Goal: Information Seeking & Learning: Learn about a topic

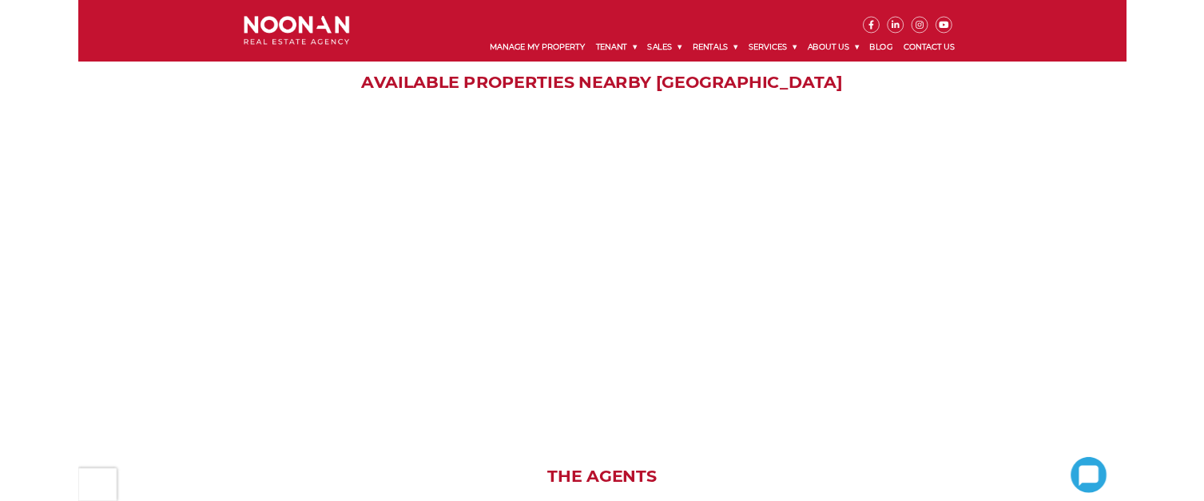
scroll to position [1917, 0]
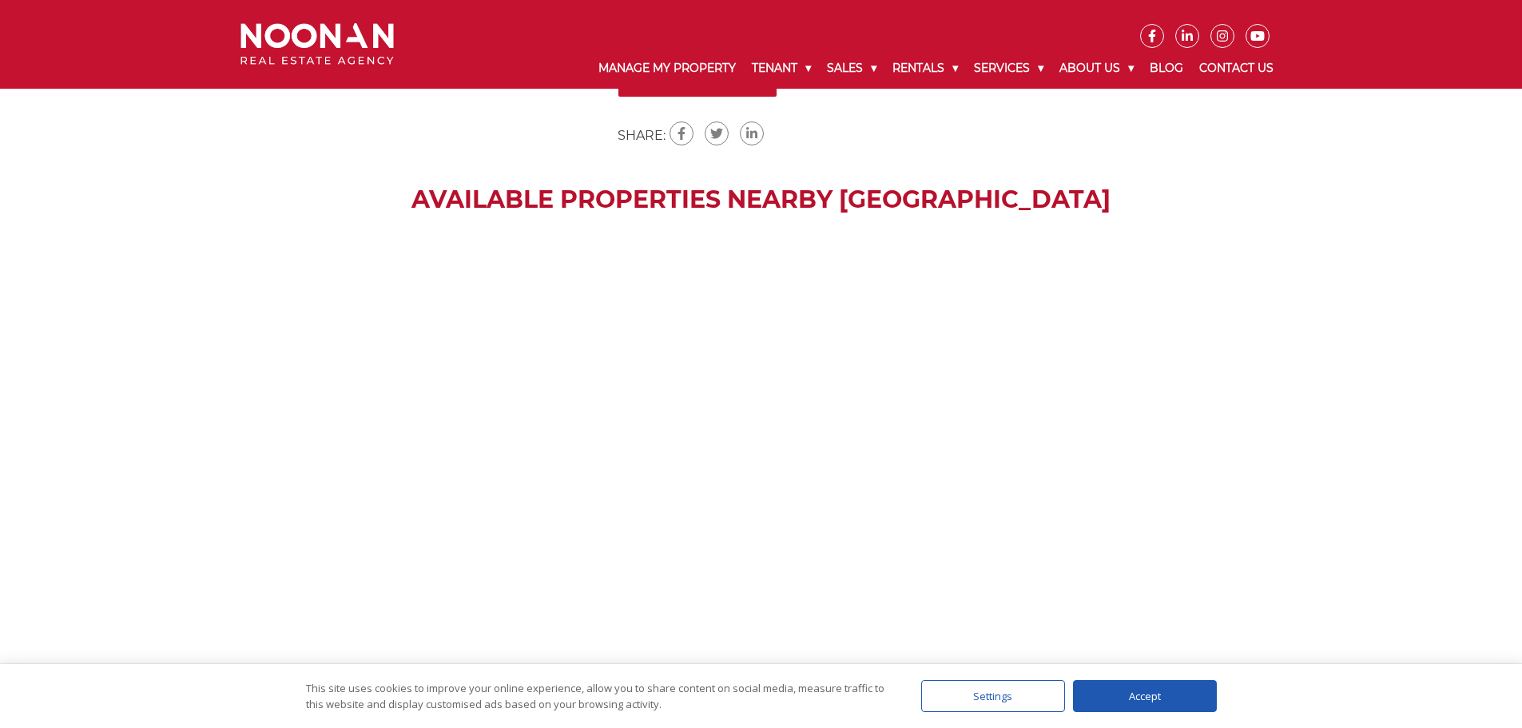
click at [1143, 696] on div "Accept" at bounding box center [1145, 696] width 144 height 32
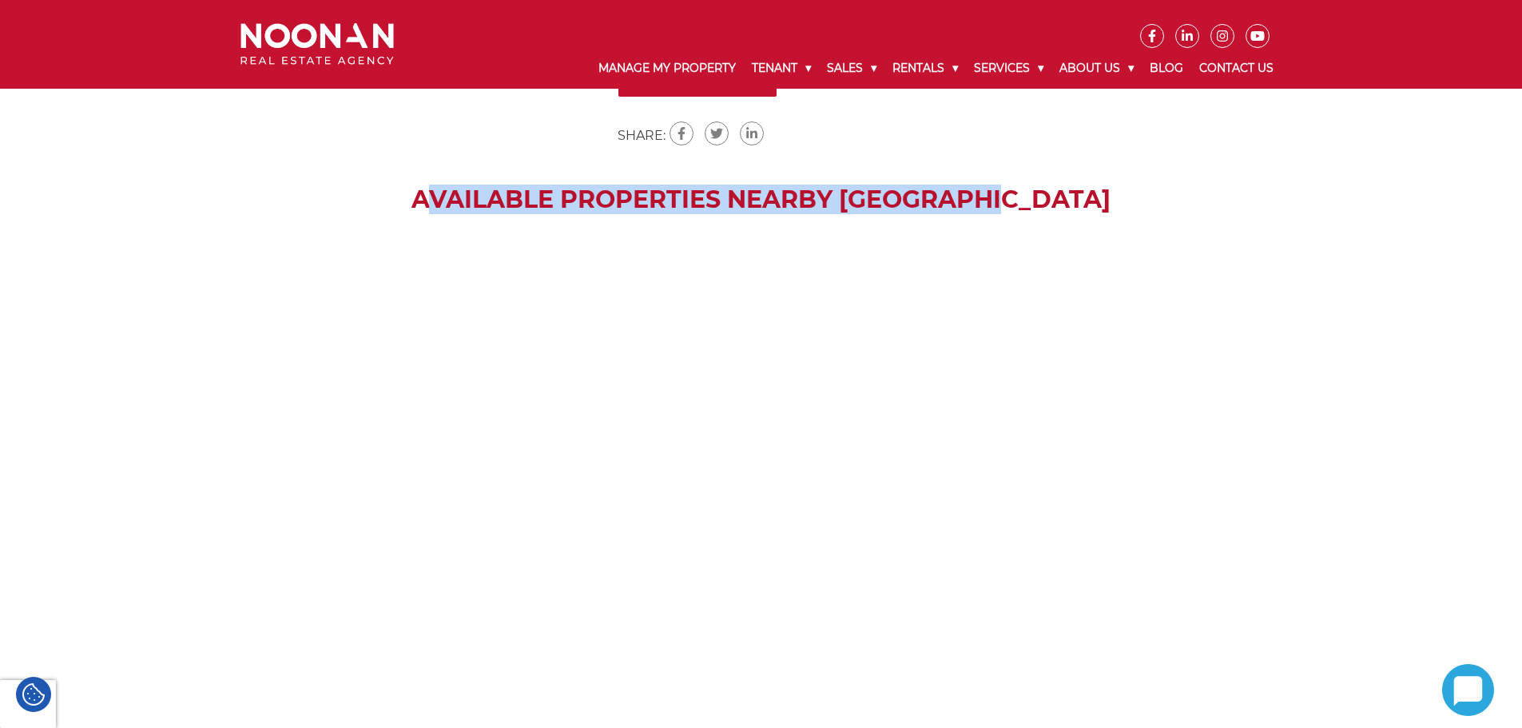
drag, startPoint x: 470, startPoint y: 172, endPoint x: 1070, endPoint y: 188, distance: 600.1
click at [1070, 188] on h2 "Available Properties Nearby [GEOGRAPHIC_DATA]" at bounding box center [761, 199] width 1522 height 29
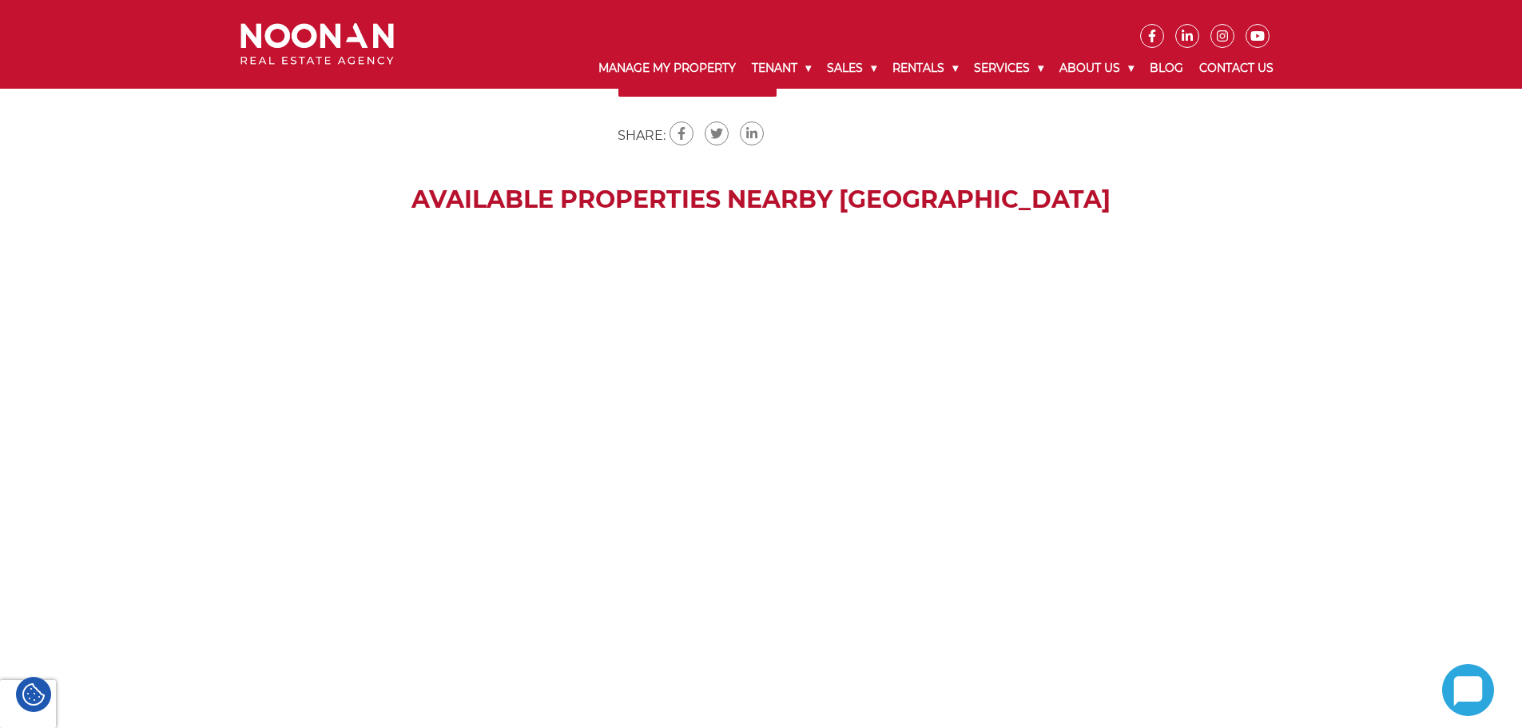
drag, startPoint x: 1070, startPoint y: 188, endPoint x: 903, endPoint y: 195, distance: 167.9
click at [903, 195] on div "Available Properties Nearby Liverpool" at bounding box center [761, 451] width 1522 height 532
drag, startPoint x: 899, startPoint y: 196, endPoint x: 772, endPoint y: 208, distance: 126.8
click at [777, 208] on div "Available Properties Nearby Liverpool" at bounding box center [761, 451] width 1522 height 532
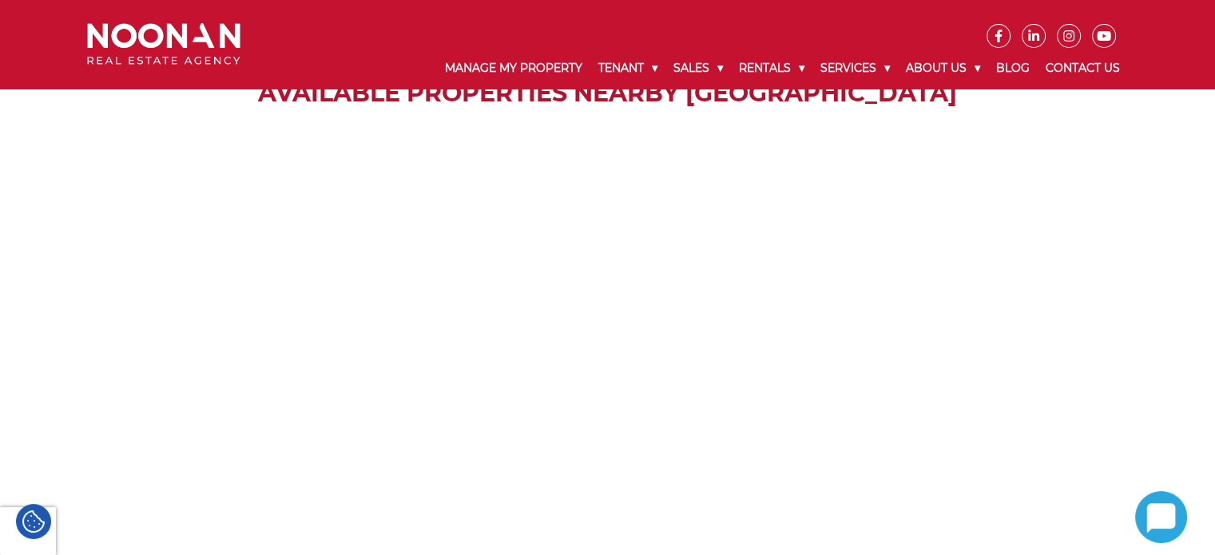
scroll to position [2077, 0]
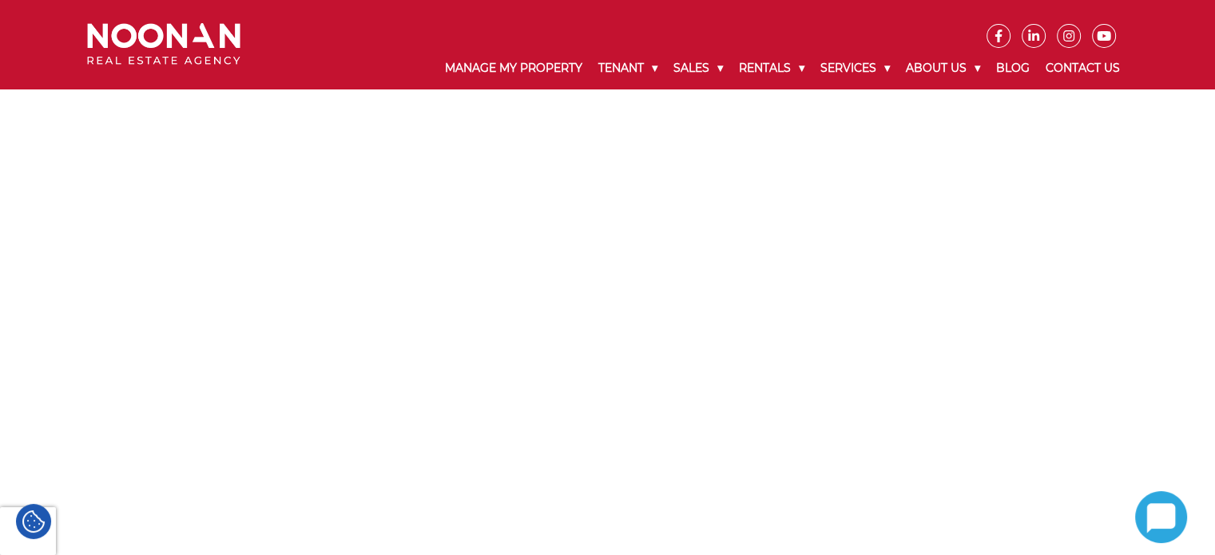
click at [453, 297] on div at bounding box center [607, 317] width 1215 height 479
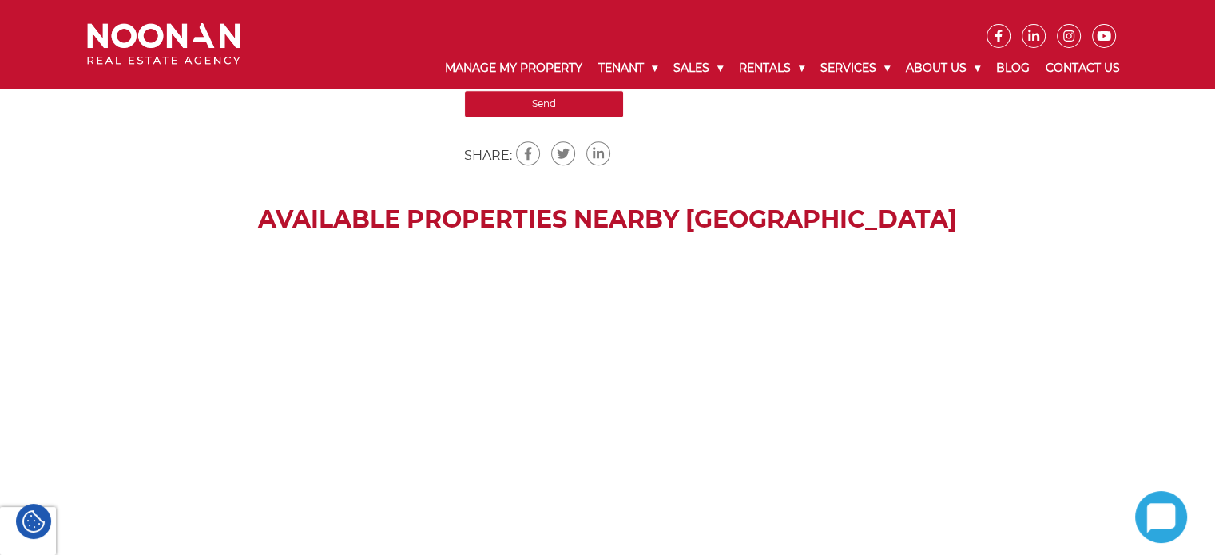
scroll to position [1757, 0]
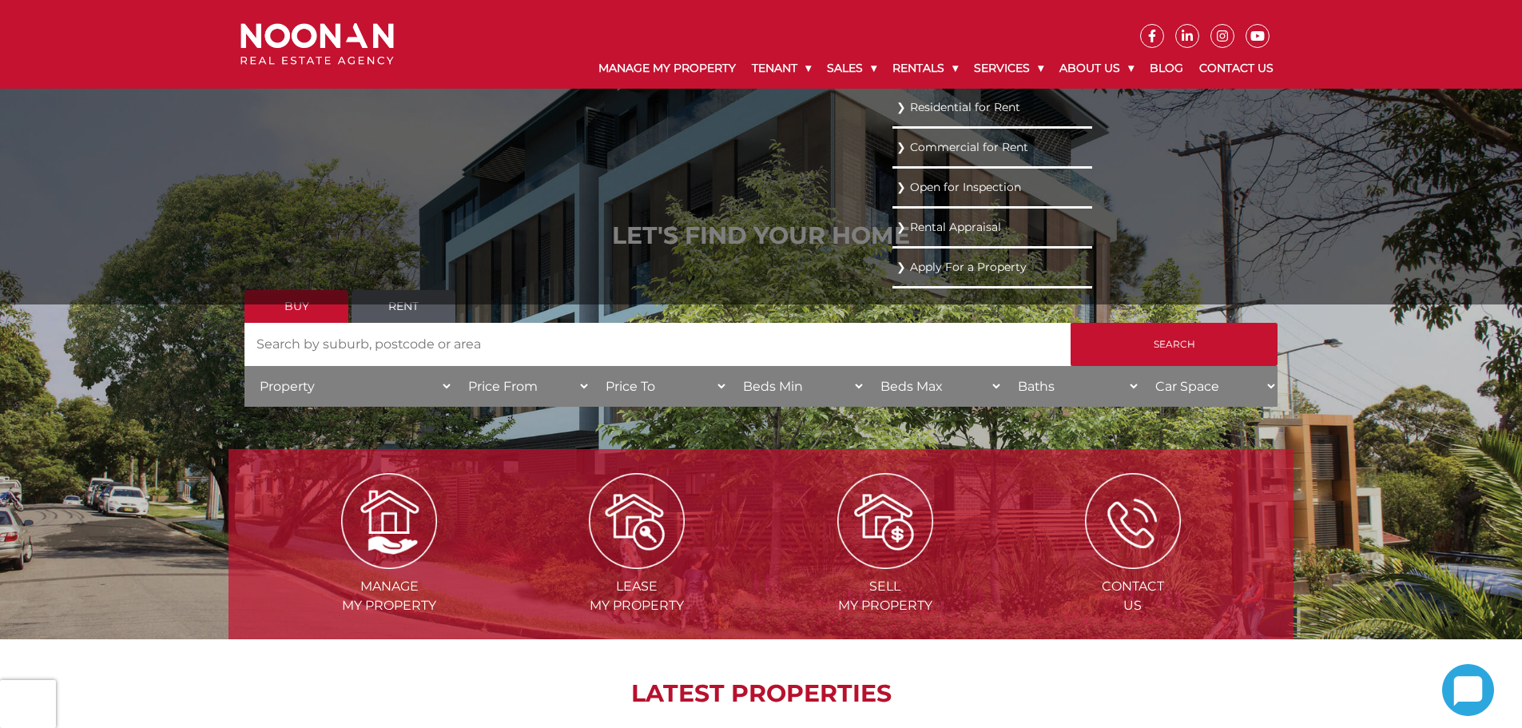
click at [927, 100] on link "Residential for Rent" at bounding box center [992, 108] width 192 height 22
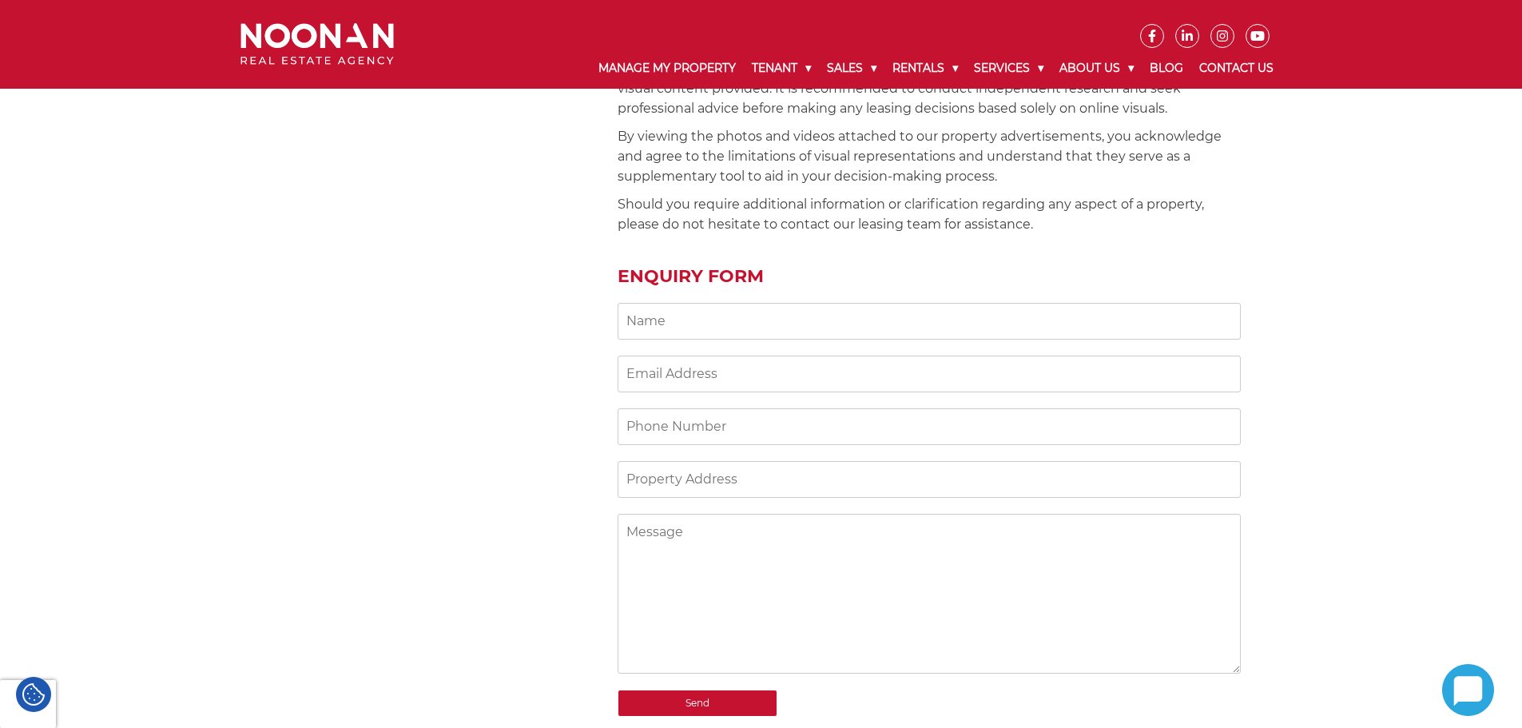
scroll to position [1957, 0]
